Goal: Task Accomplishment & Management: Manage account settings

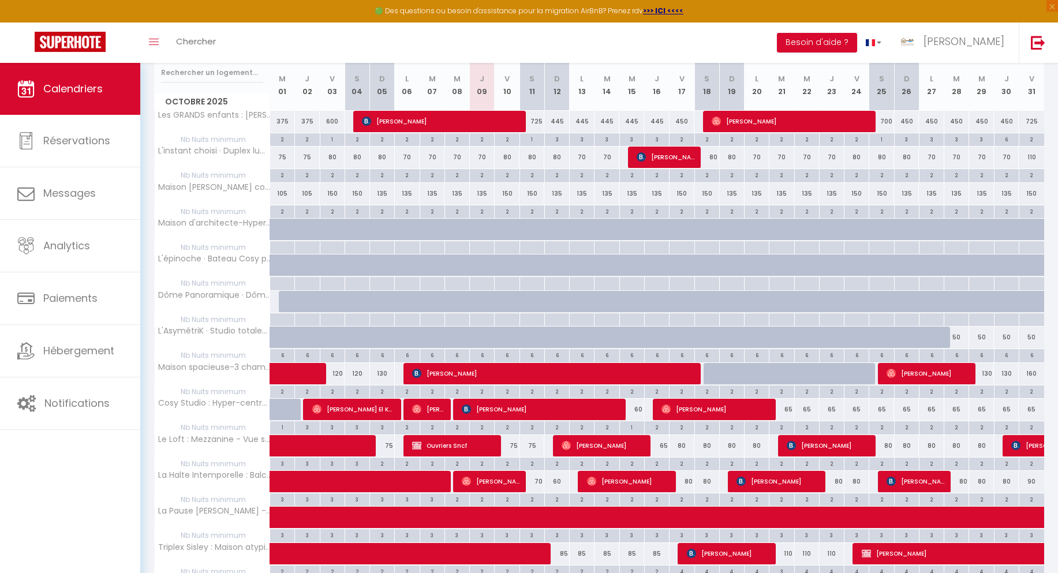
scroll to position [156, 0]
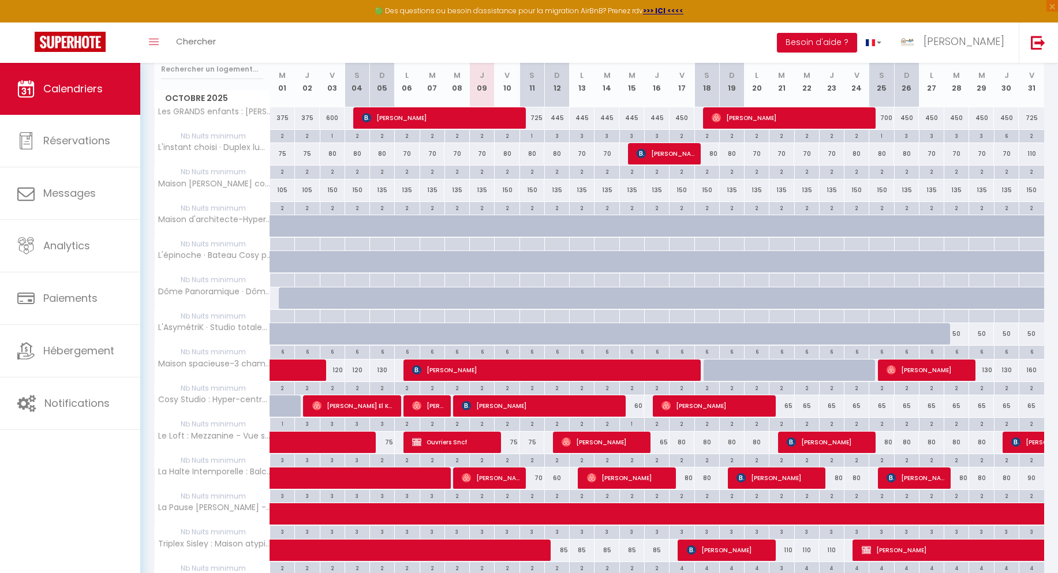
click at [687, 481] on div "80" at bounding box center [682, 478] width 25 height 21
type input "80"
type input "Ven 17 Octobre 2025"
type input "[DATE]"
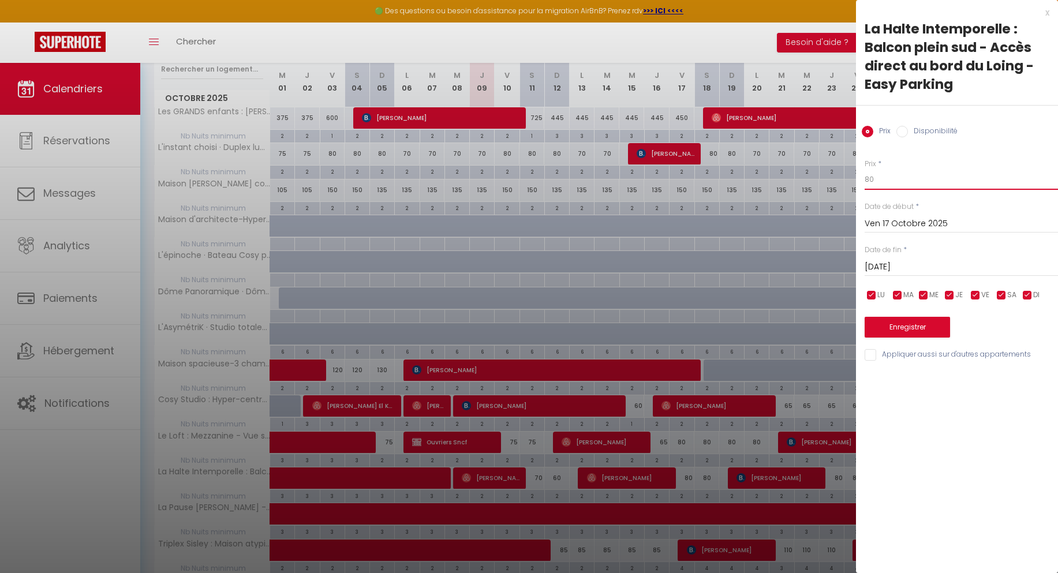
click at [868, 180] on input "80" at bounding box center [961, 179] width 193 height 21
type input "75"
click at [886, 274] on input "[DATE]" at bounding box center [961, 267] width 193 height 15
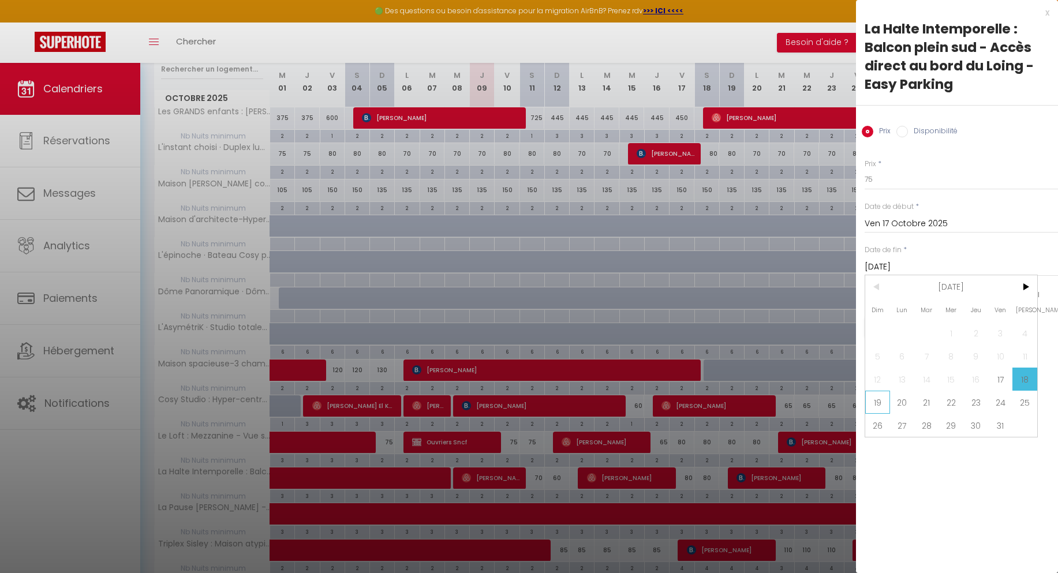
click at [878, 404] on span "19" at bounding box center [877, 402] width 25 height 23
type input "Dim 19 Octobre 2025"
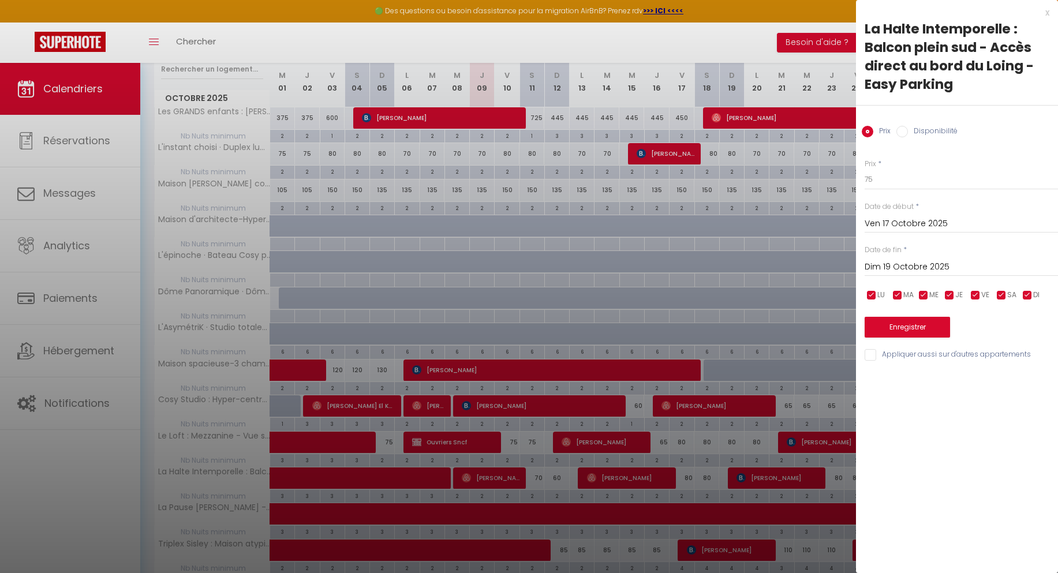
click at [907, 338] on div "Prix * 75 Statut * Disponible Indisponible Date de début * [DATE] < [DATE] > Di…" at bounding box center [957, 253] width 202 height 218
click at [907, 331] on button "Enregistrer" at bounding box center [907, 327] width 85 height 21
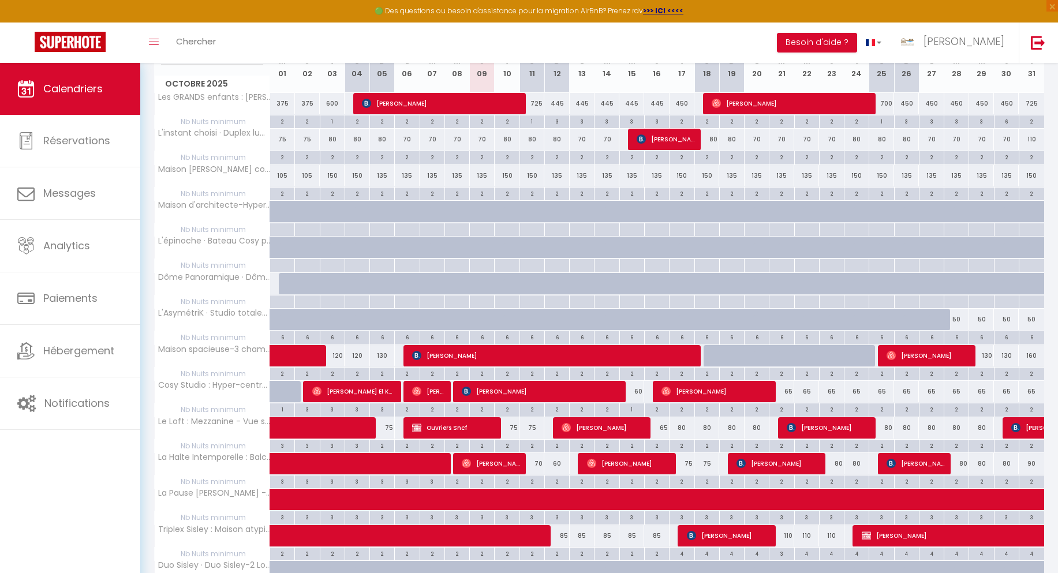
scroll to position [173, 0]
